Goal: Task Accomplishment & Management: Use online tool/utility

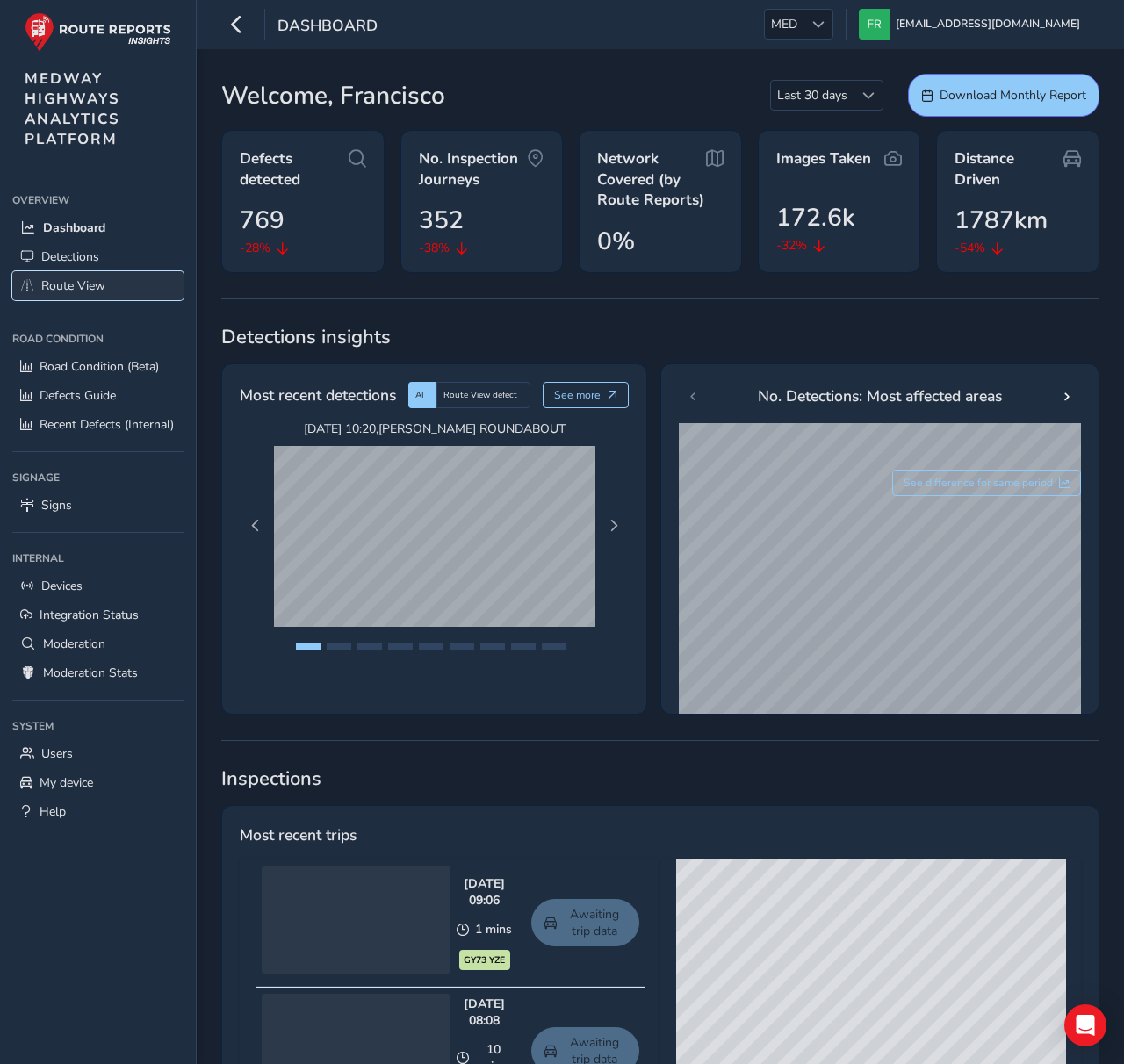
click at [148, 285] on link "Route View" at bounding box center [97, 285] width 172 height 29
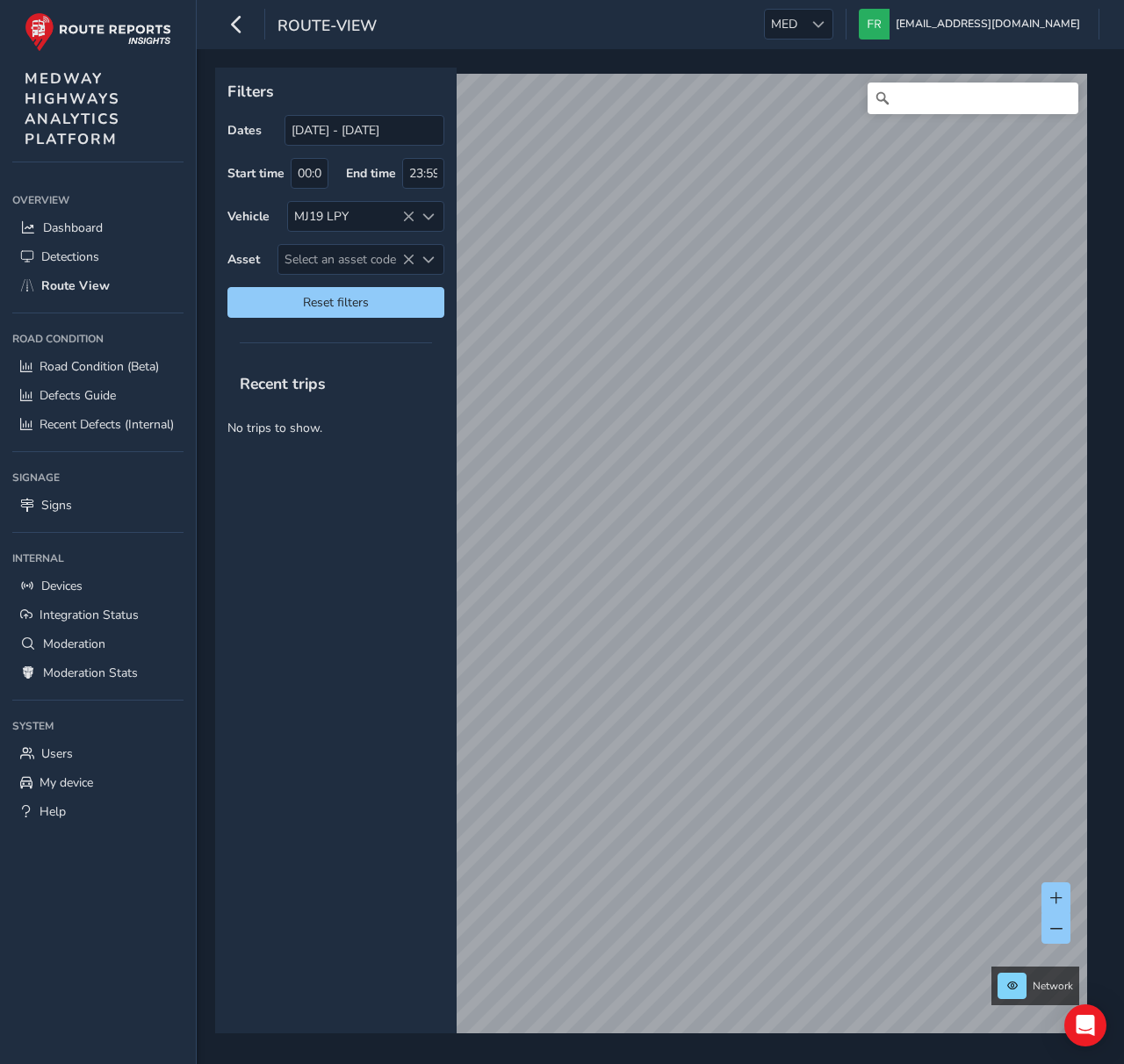
click at [406, 264] on icon at bounding box center [408, 260] width 12 height 12
click at [411, 210] on icon at bounding box center [408, 216] width 12 height 12
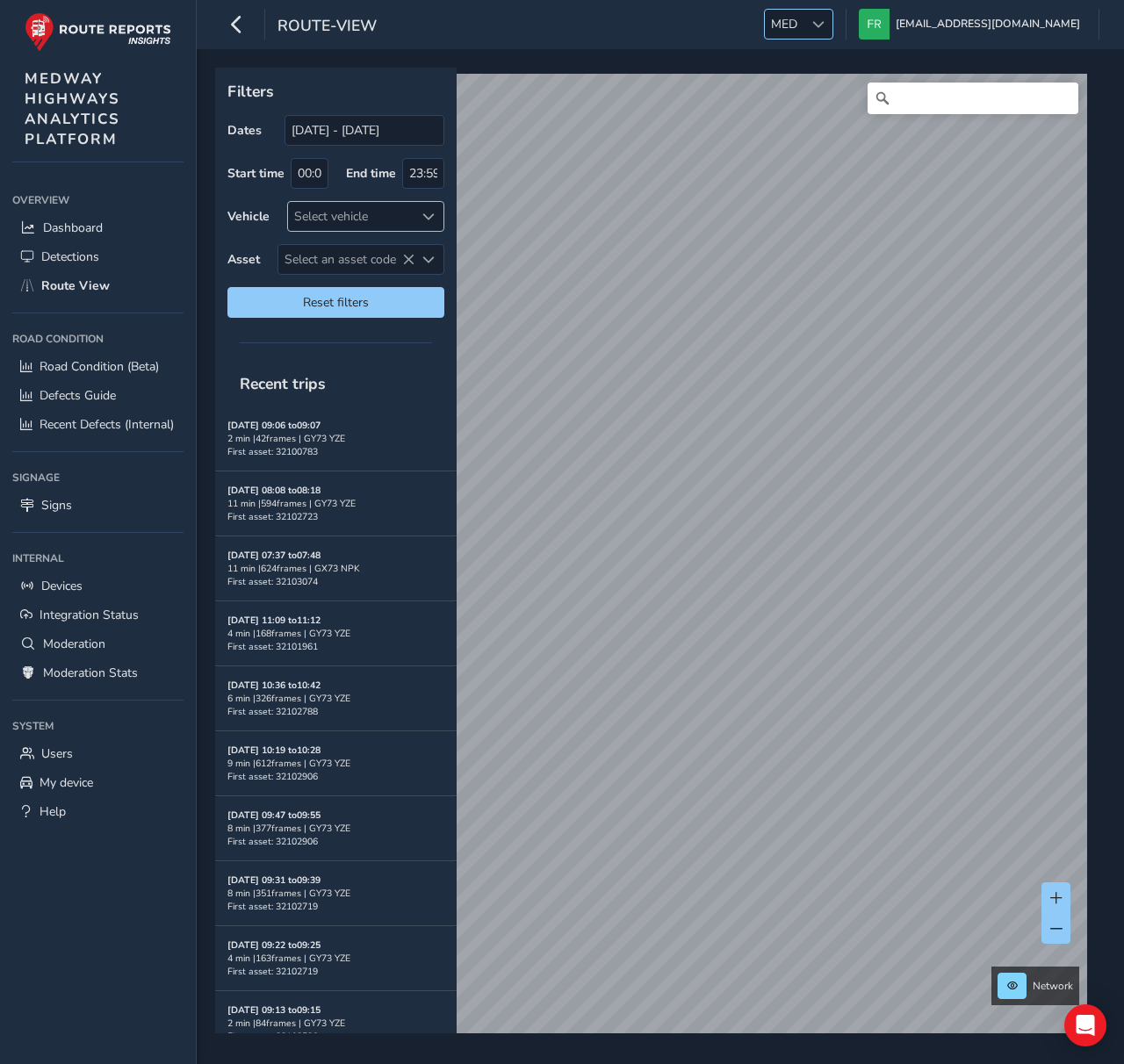
click at [832, 11] on div at bounding box center [817, 24] width 29 height 29
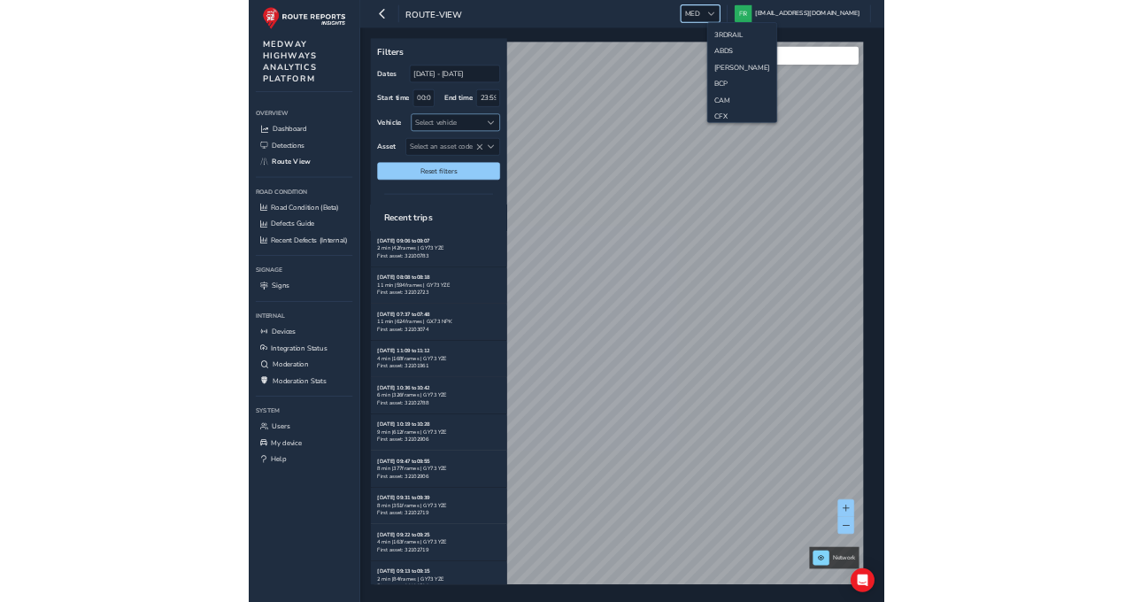
scroll to position [413, 0]
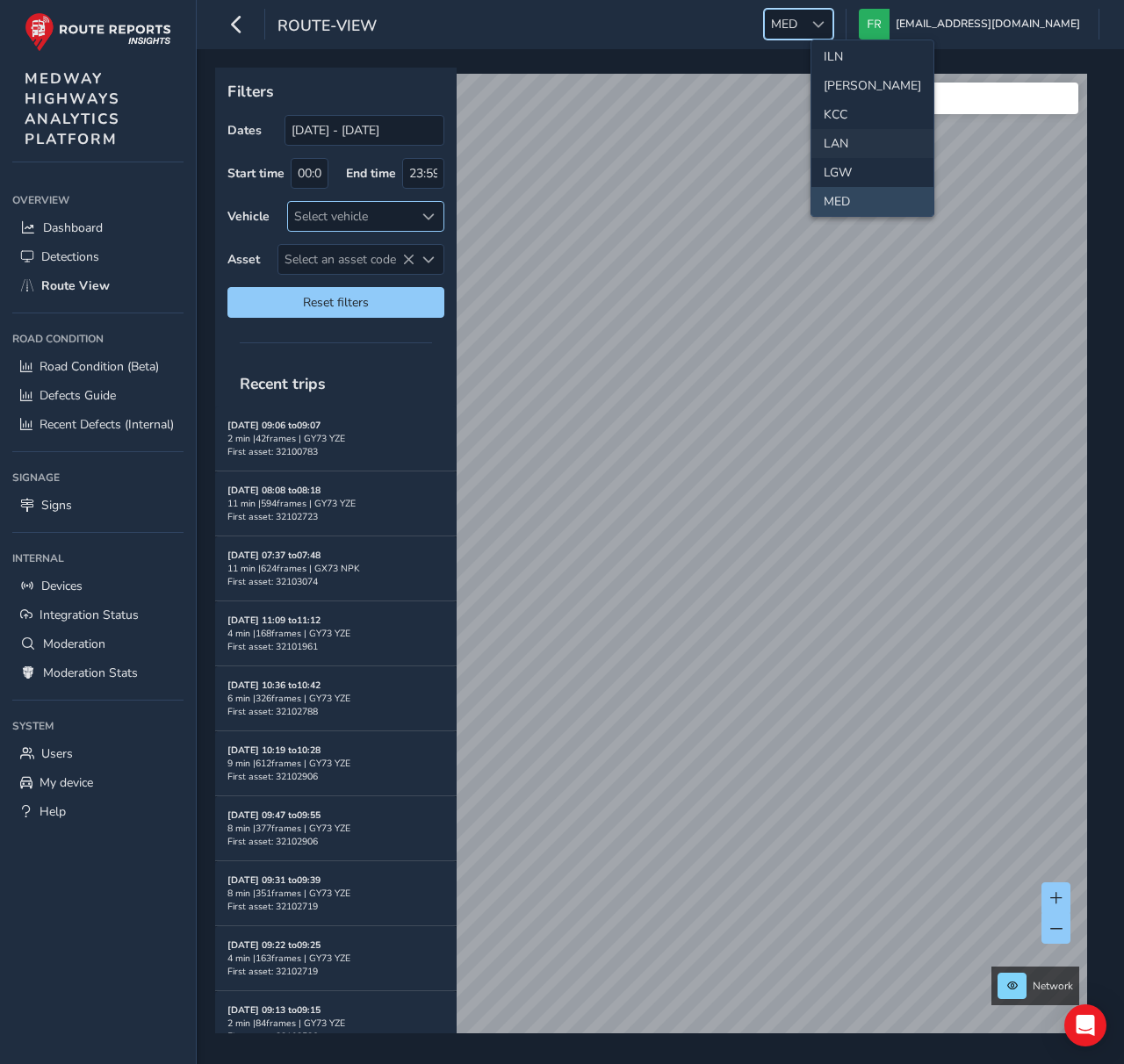
click at [850, 138] on li "LAN" at bounding box center [872, 143] width 122 height 29
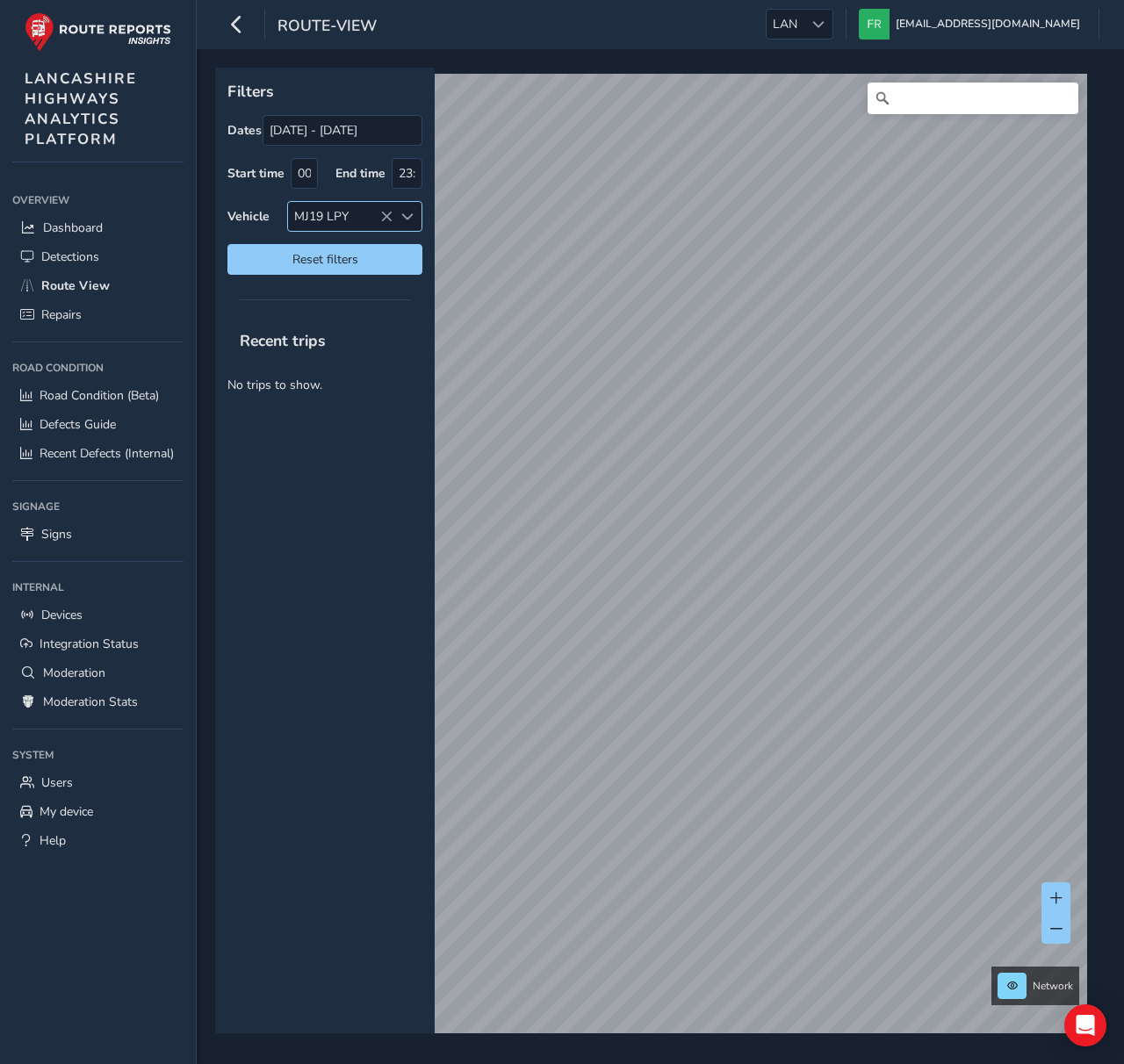
click at [390, 222] on div "MJ19 LPY" at bounding box center [339, 216] width 104 height 29
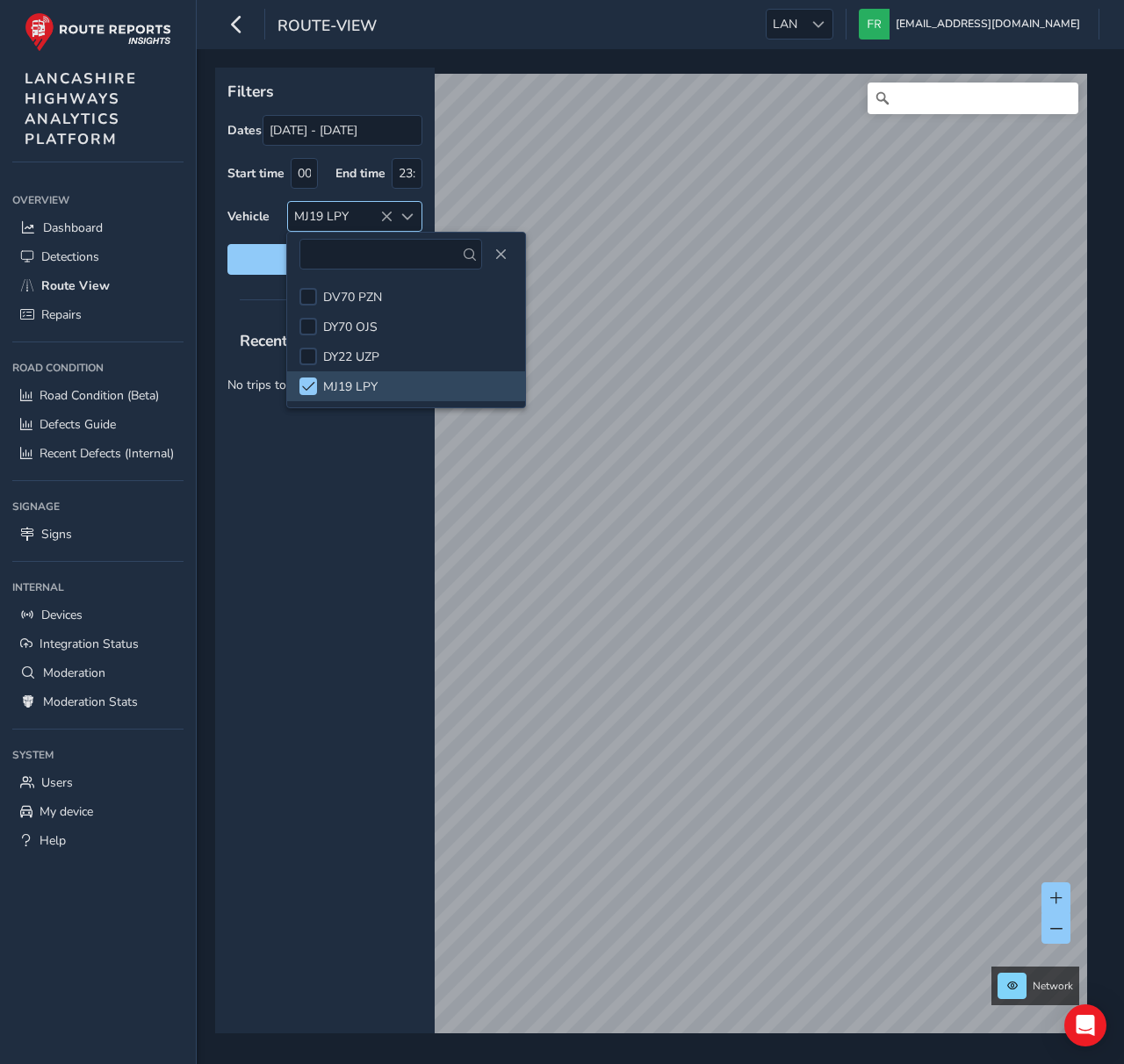
click at [388, 222] on icon at bounding box center [386, 216] width 12 height 12
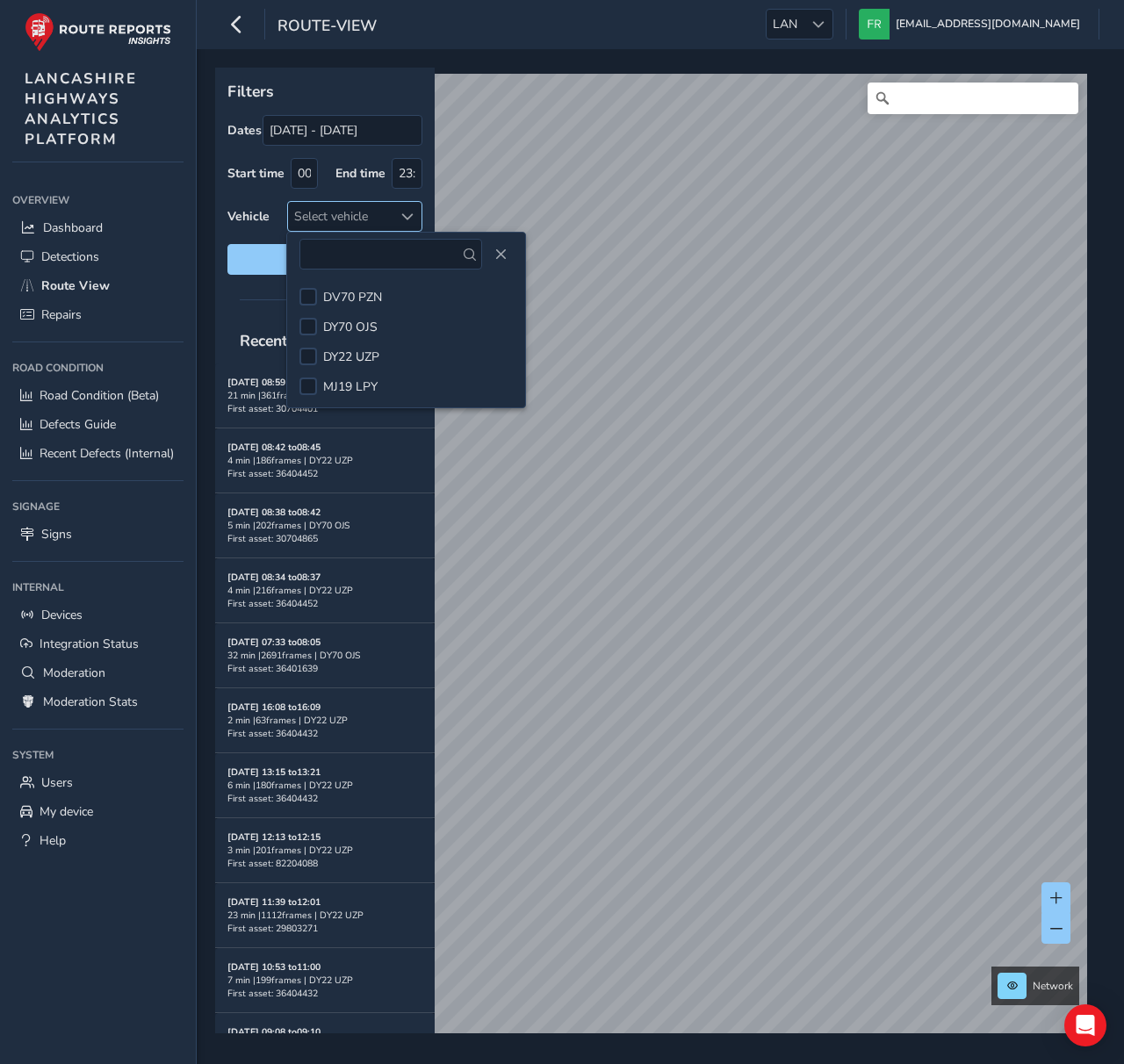
click at [352, 76] on div "Filters Dates [DATE] - [DATE] Start time 00:00 End time 23:59 Vehicle Select ve…" at bounding box center [324, 177] width 219 height 219
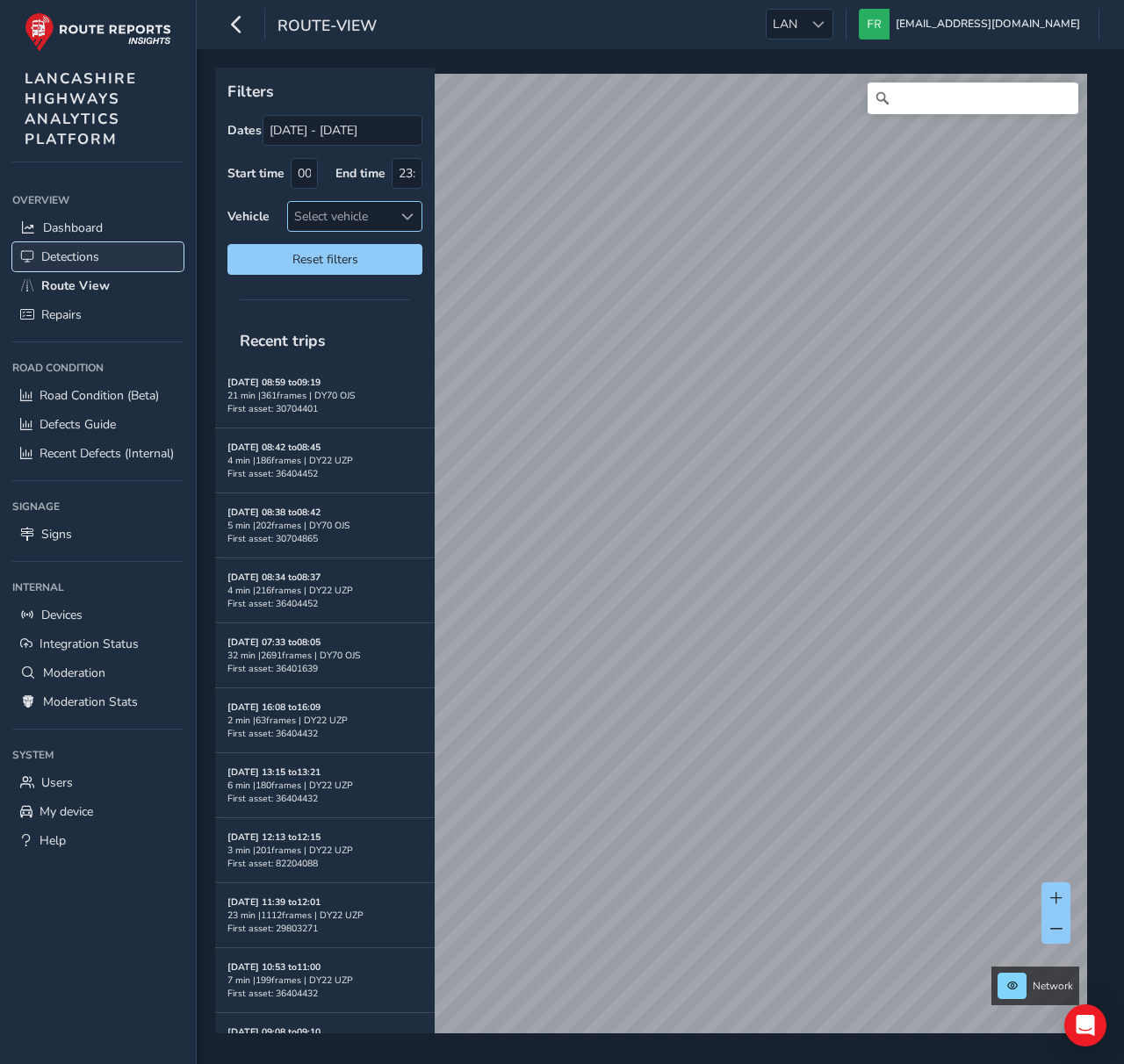
click at [134, 269] on link "Detections" at bounding box center [97, 256] width 172 height 29
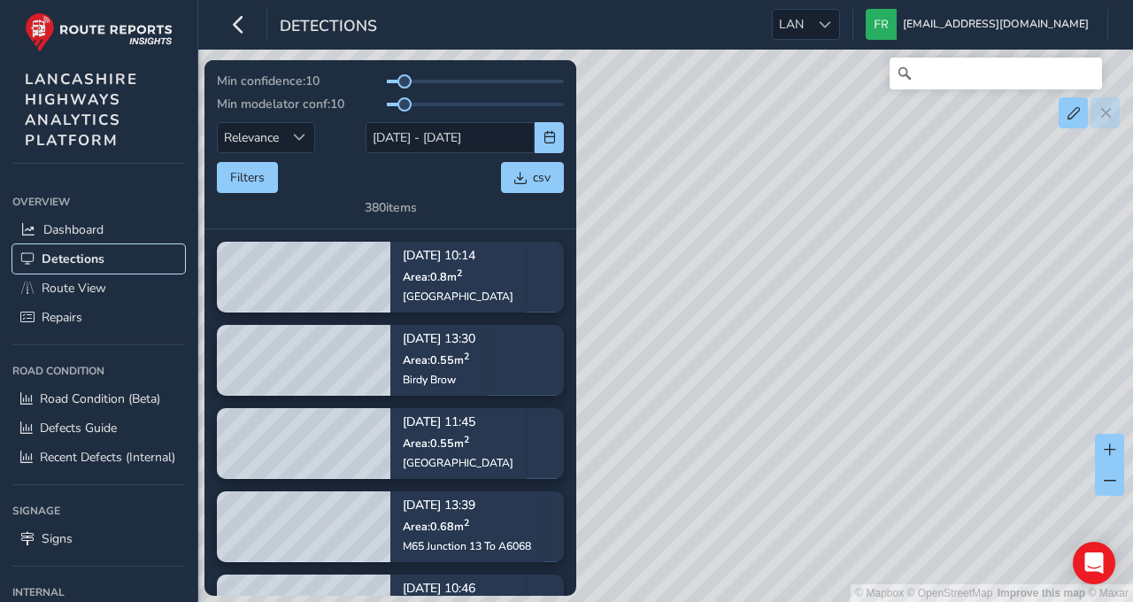
scroll to position [3358, 0]
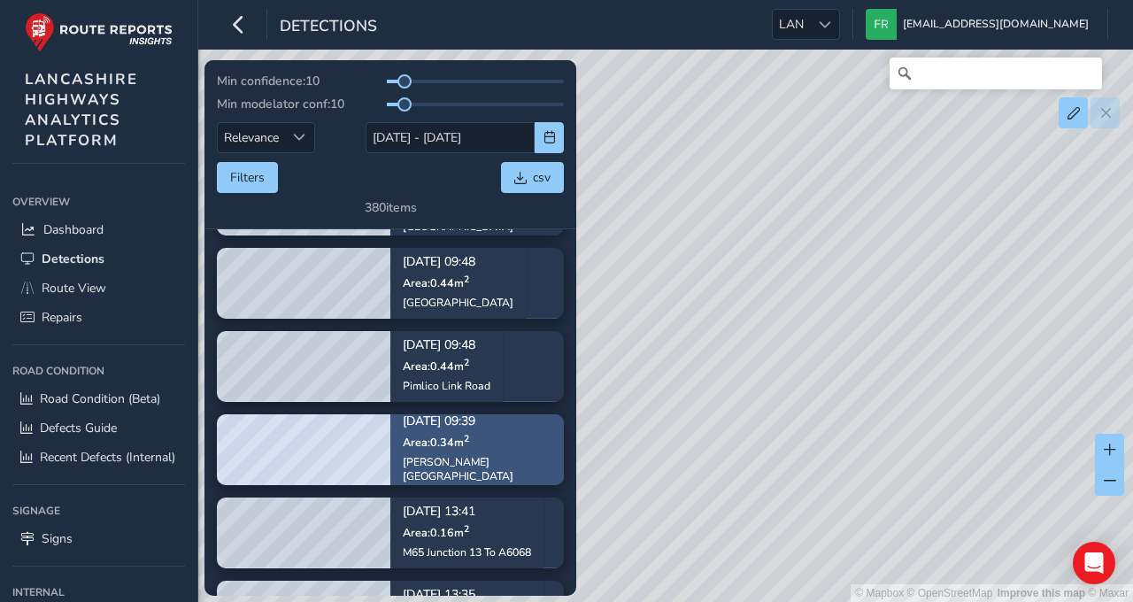
click at [446, 481] on div "[DATE] 09:39 Area: 0.34 m [STREET_ADDRESS][PERSON_NAME]" at bounding box center [477, 449] width 149 height 92
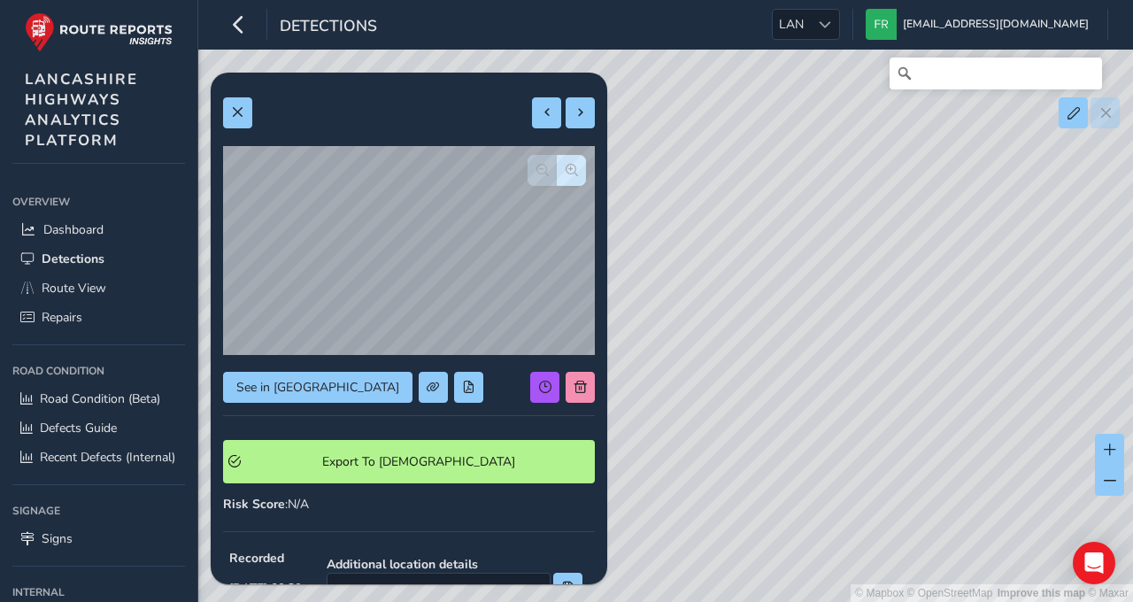
scroll to position [555, 0]
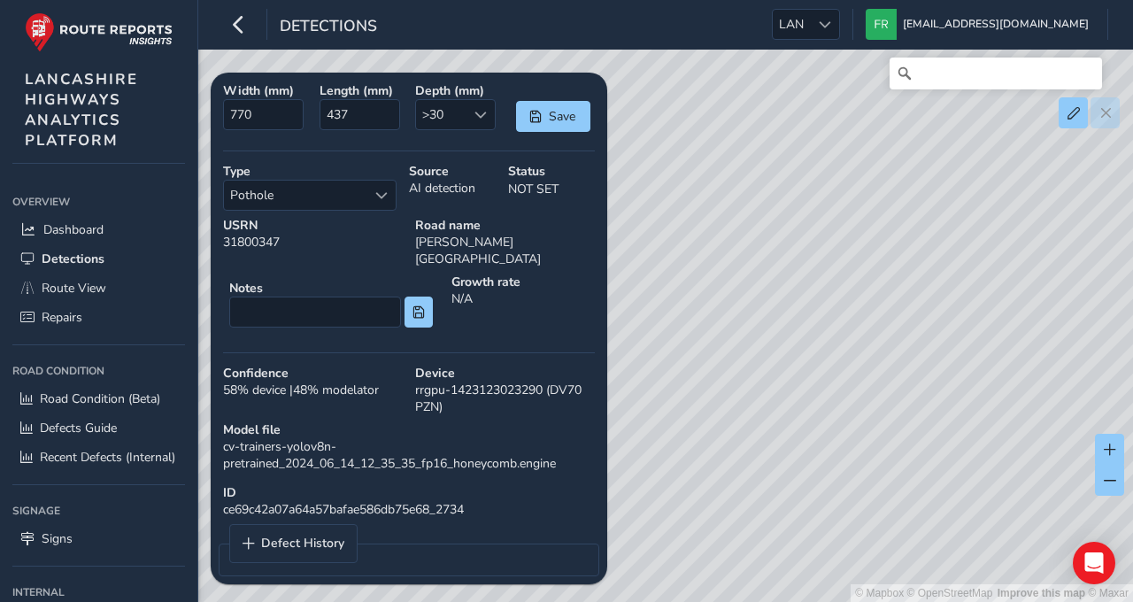
click at [393, 502] on div "ID ce69c42a07a64a57bafae586db75e68_2734" at bounding box center [409, 501] width 384 height 46
click at [393, 494] on div "ID ce69c42a07a64a57bafae586db75e68_2734" at bounding box center [409, 501] width 384 height 46
copy div "ce69c42a07a64a57bafae586db75e68_2734"
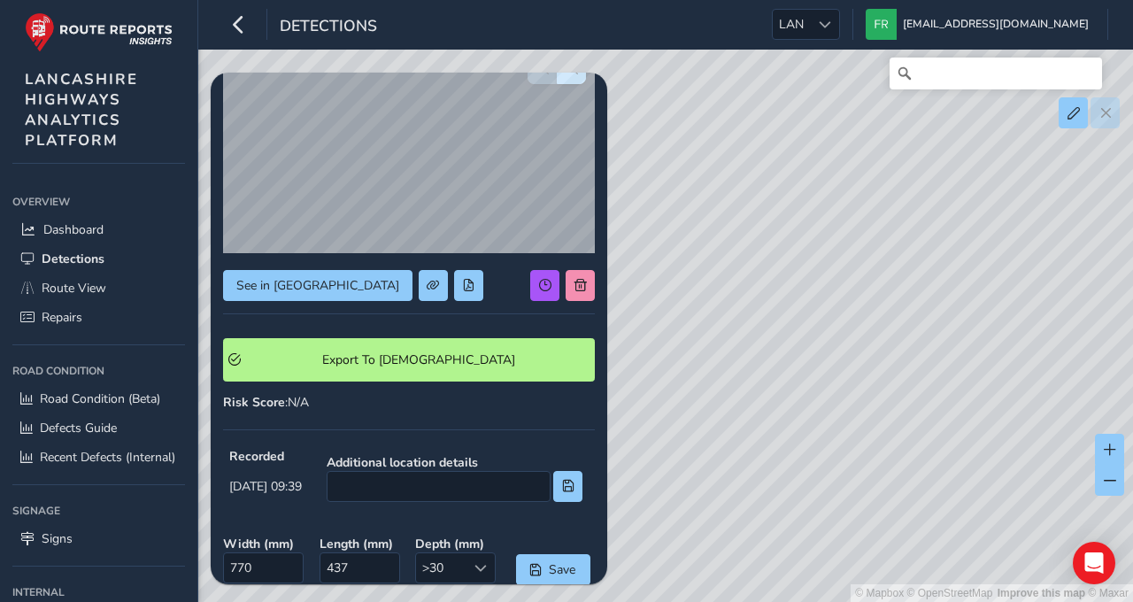
scroll to position [0, 0]
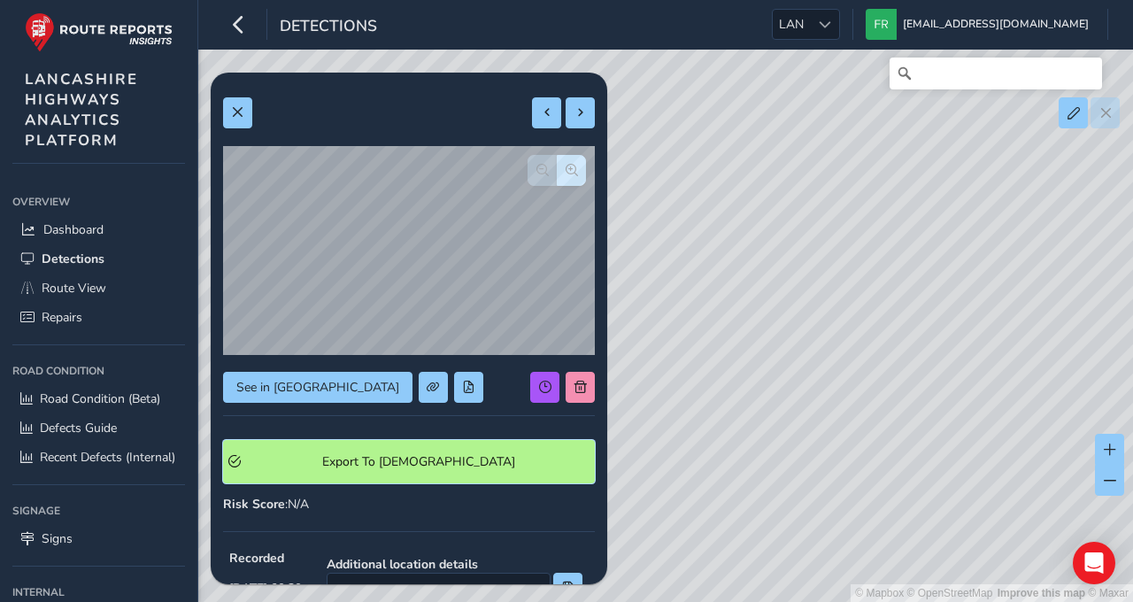
click at [439, 472] on Symology "Export To [DEMOGRAPHIC_DATA]" at bounding box center [409, 461] width 372 height 43
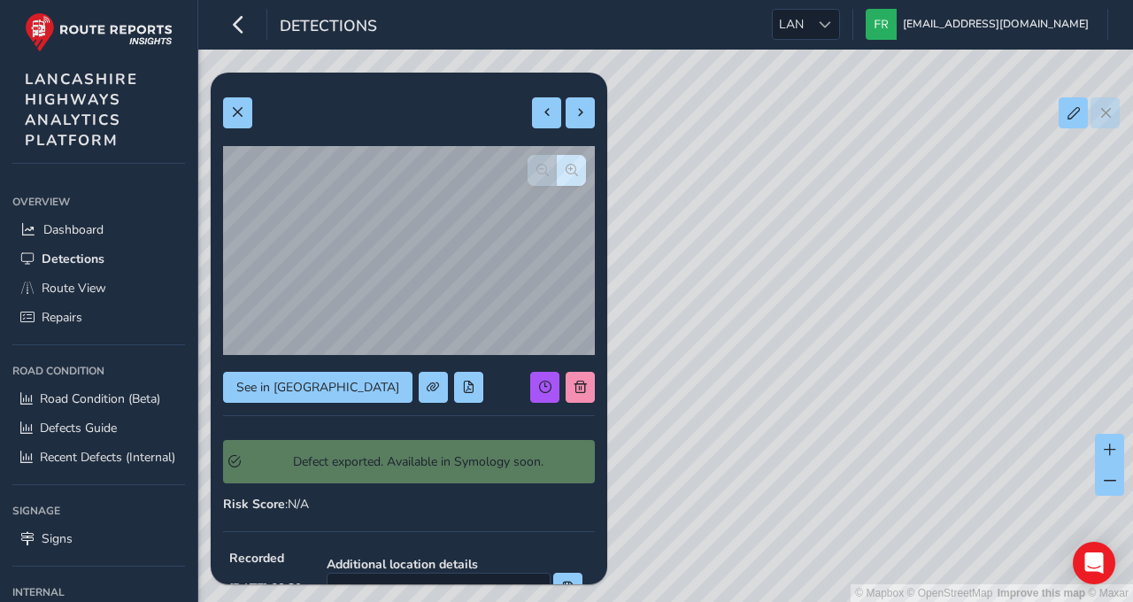
click at [476, 481] on div "Defect exported. Available in Symology soon." at bounding box center [409, 461] width 372 height 43
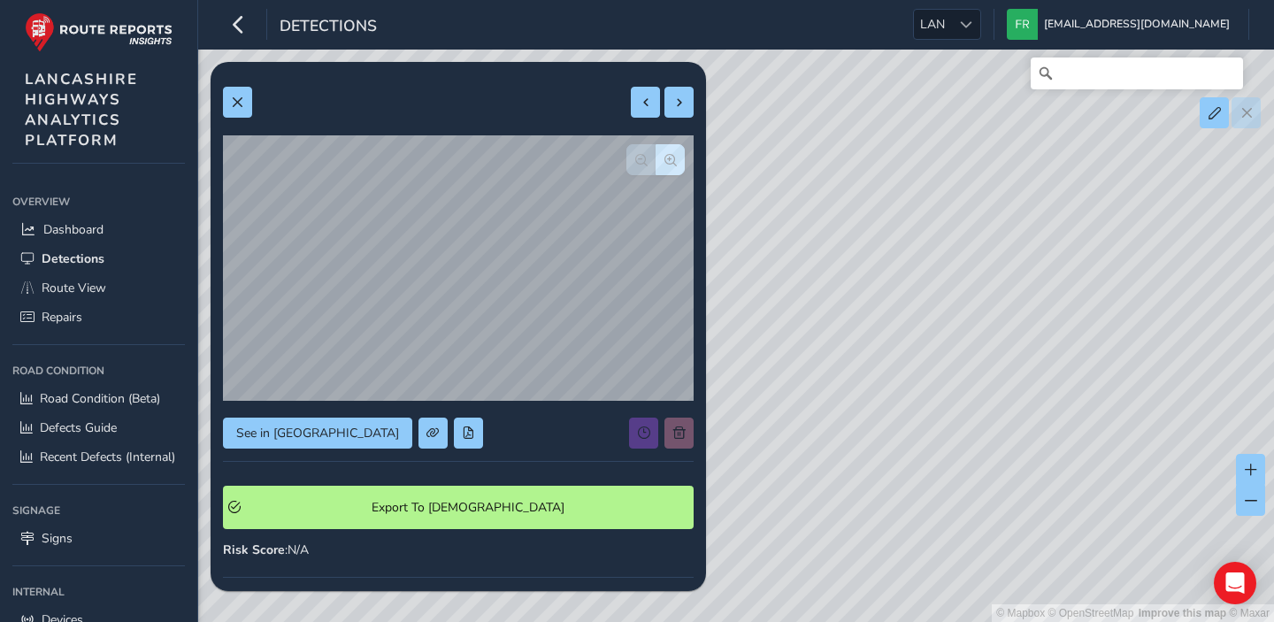
click at [534, 418] on div "See in [GEOGRAPHIC_DATA]" at bounding box center [458, 433] width 471 height 31
click at [238, 109] on button at bounding box center [237, 102] width 29 height 31
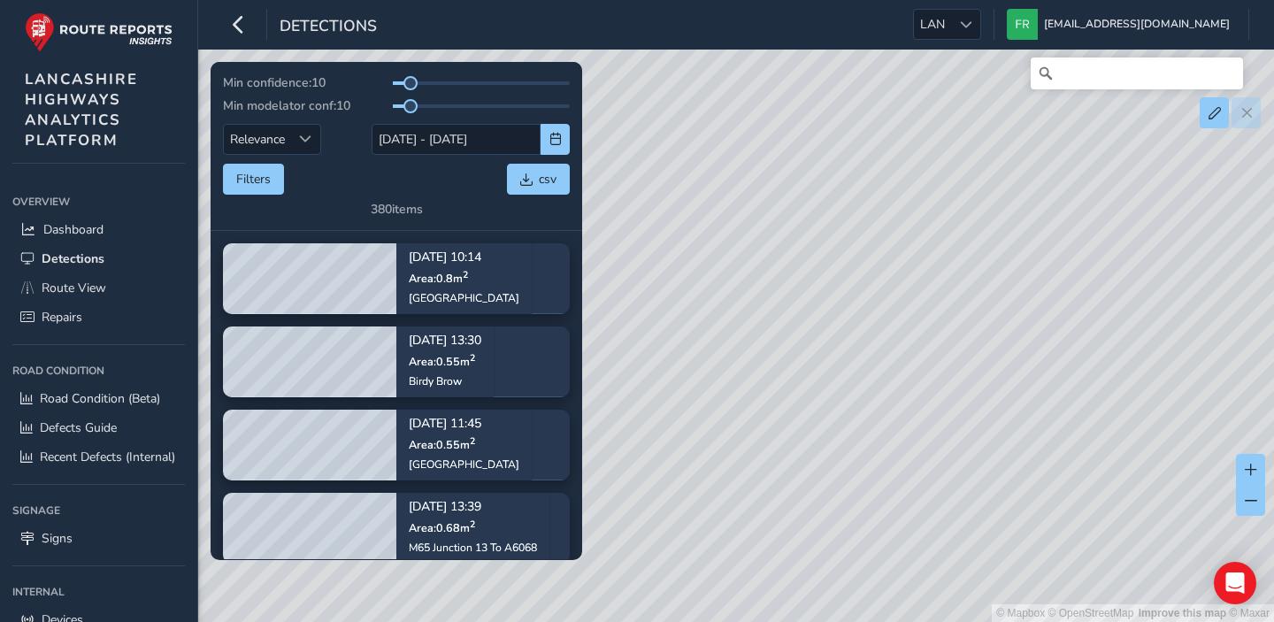
drag, startPoint x: 196, startPoint y: 188, endPoint x: 218, endPoint y: 188, distance: 21.2
click at [196, 188] on div "Overview Overview Dashboard Detections Route View Repairs Road Condition Road C…" at bounding box center [98, 399] width 197 height 446
click at [242, 188] on button "Filters" at bounding box center [253, 179] width 61 height 31
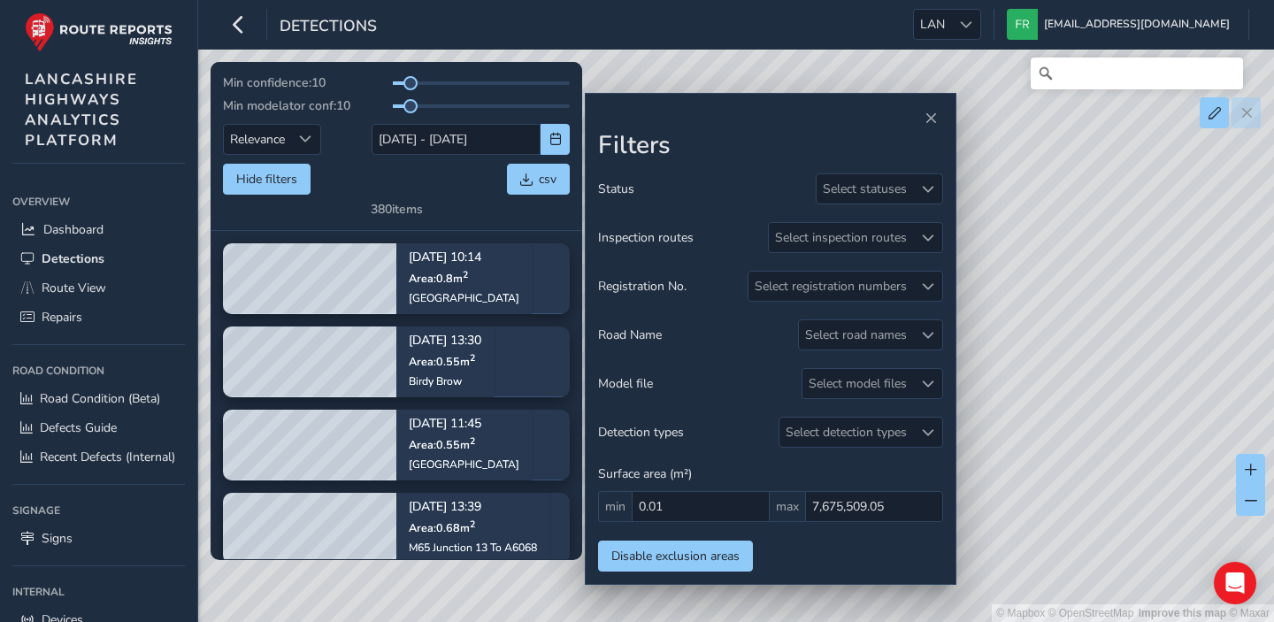
click at [806, 471] on div "Surface area (m²) min 0.01 max 7,675,509.05" at bounding box center [770, 493] width 345 height 57
click at [927, 121] on span "Close" at bounding box center [931, 118] width 12 height 12
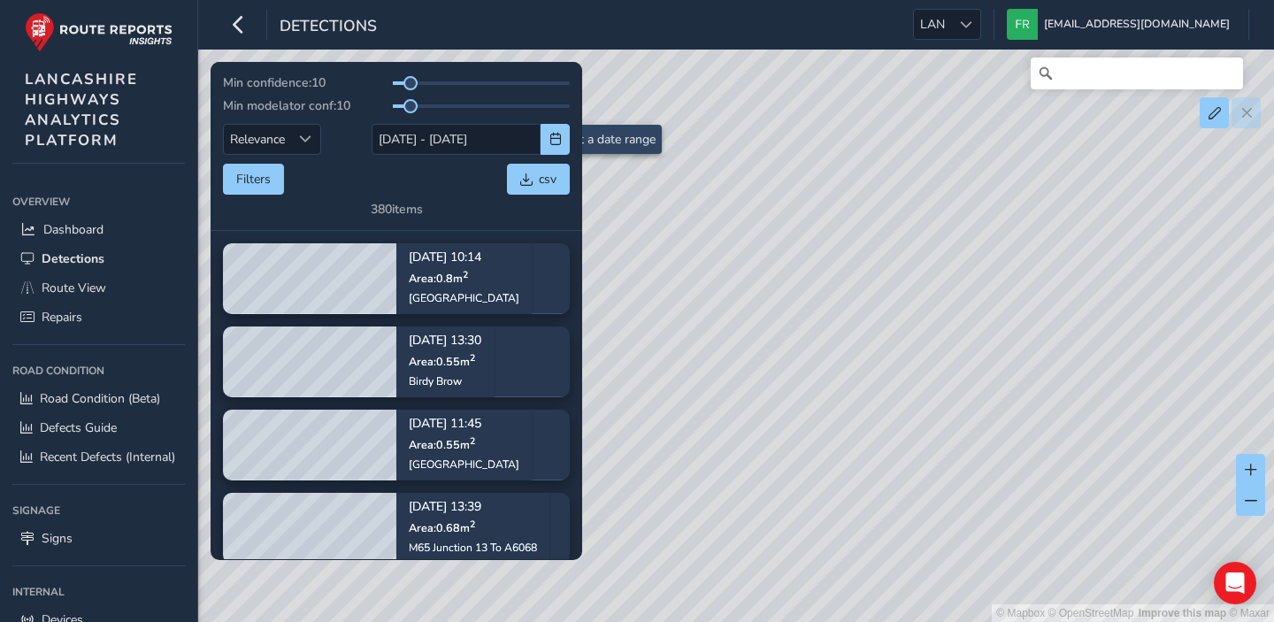
click at [366, 185] on div "Filters csv" at bounding box center [396, 179] width 347 height 31
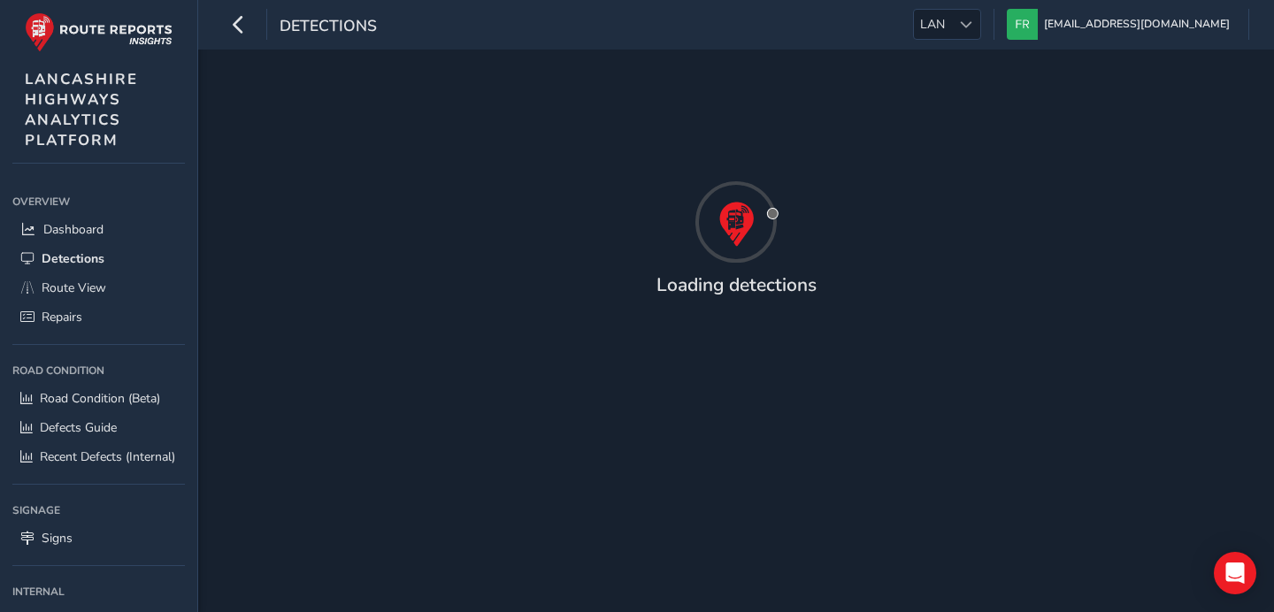
click at [1097, 200] on div at bounding box center [736, 221] width 1027 height 88
